Goal: Find specific page/section: Find specific page/section

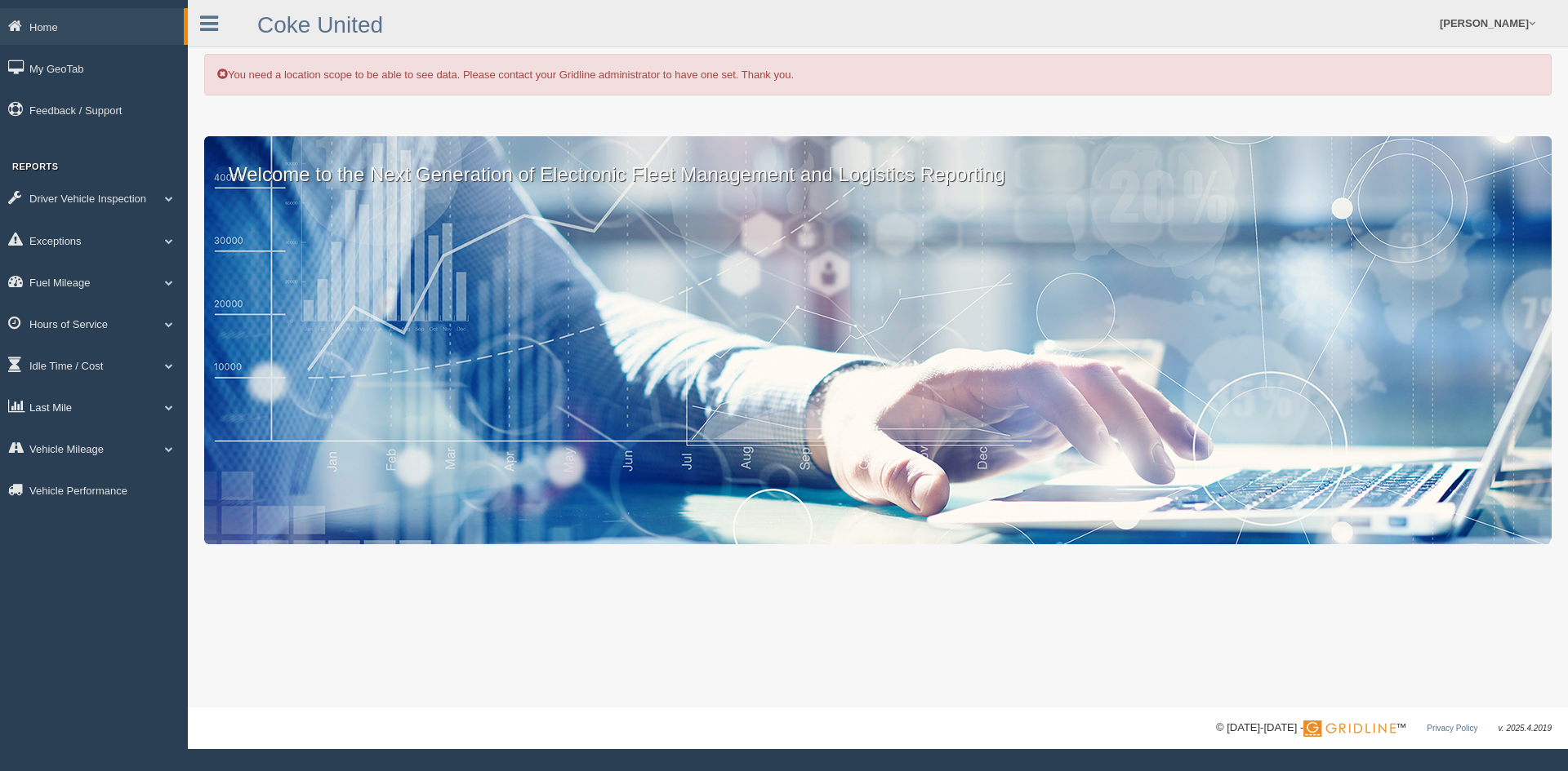
click at [77, 406] on link "Last Mile" at bounding box center [94, 407] width 187 height 37
click at [106, 439] on link "Planned Vs Actual" at bounding box center [106, 445] width 154 height 29
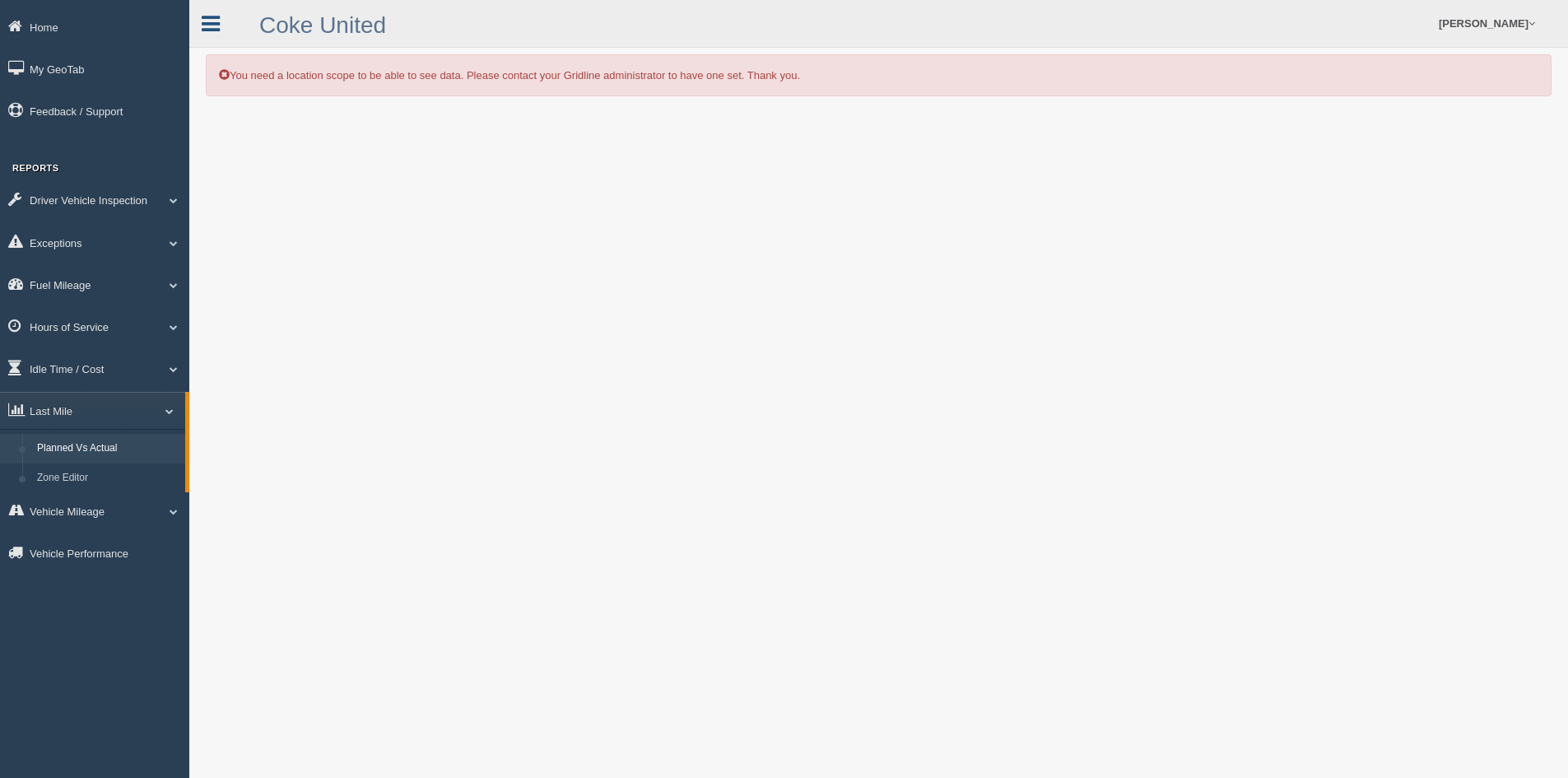
click at [210, 22] on icon at bounding box center [211, 24] width 18 height 22
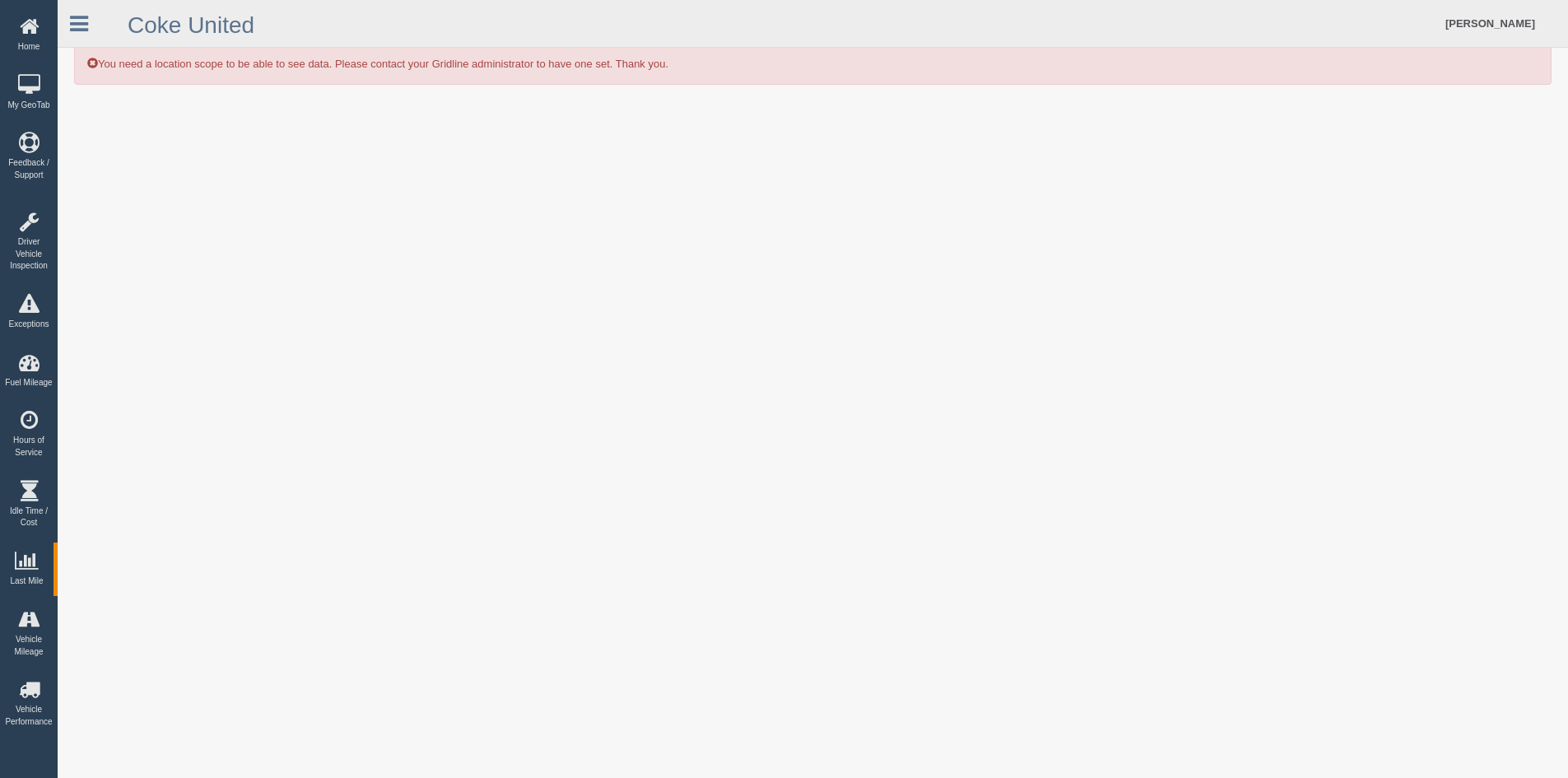
click at [1171, 20] on ul "[PERSON_NAME] Feedback/Support Log Off" at bounding box center [1173, 24] width 740 height 47
